Goal: Task Accomplishment & Management: Manage account settings

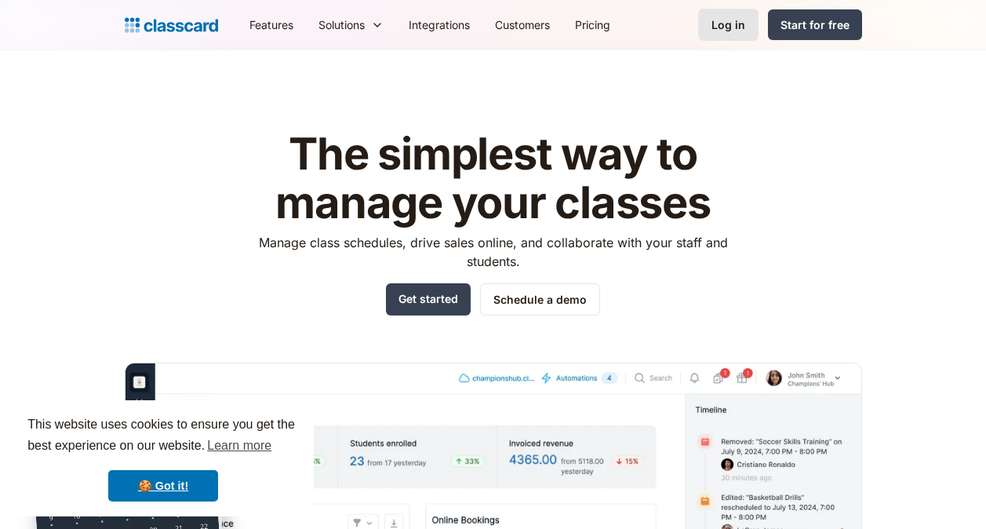
click at [737, 24] on div "Log in" at bounding box center [728, 24] width 34 height 16
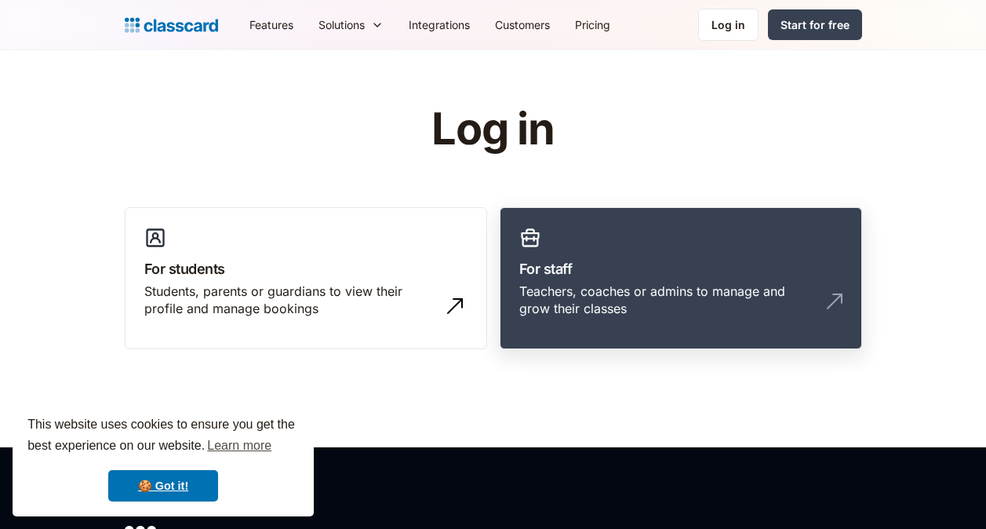
click at [619, 264] on h3 "For staff" at bounding box center [680, 268] width 323 height 21
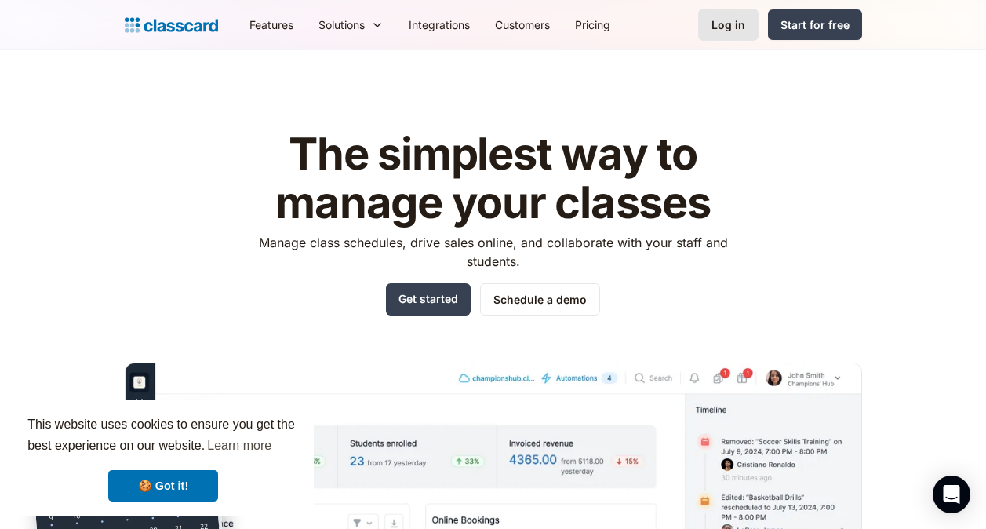
click at [728, 27] on div "Log in" at bounding box center [728, 24] width 34 height 16
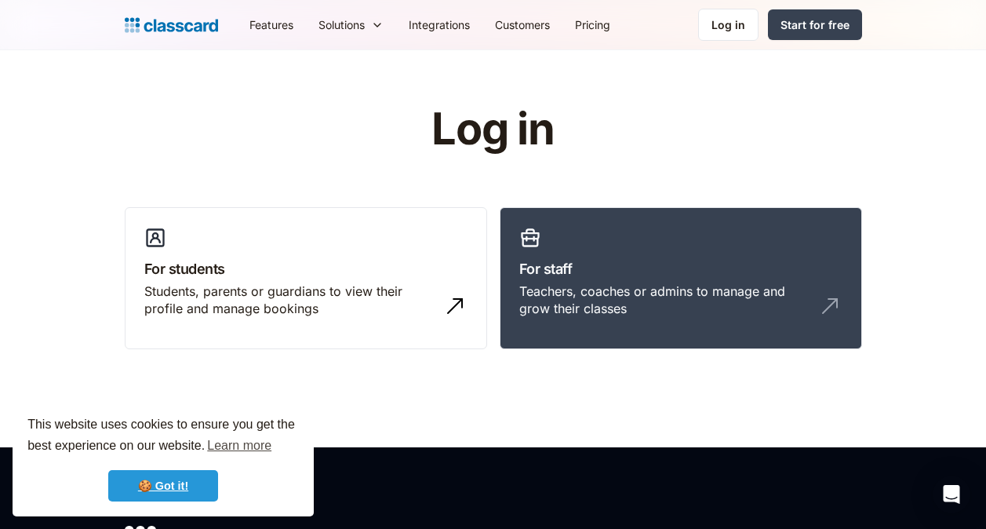
click at [176, 489] on link "🍪 Got it!" at bounding box center [163, 485] width 110 height 31
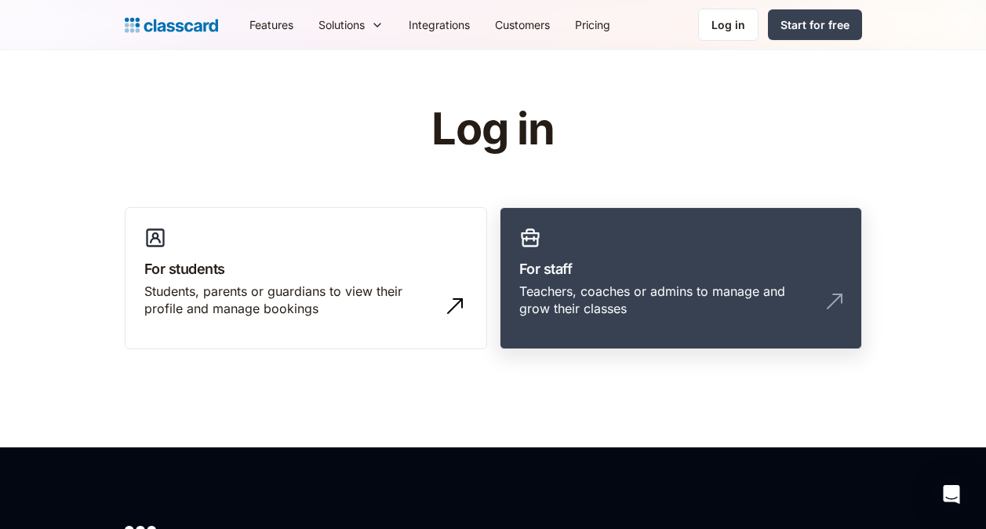
click at [680, 265] on h3 "For staff" at bounding box center [680, 268] width 323 height 21
